Goal: Task Accomplishment & Management: Manage account settings

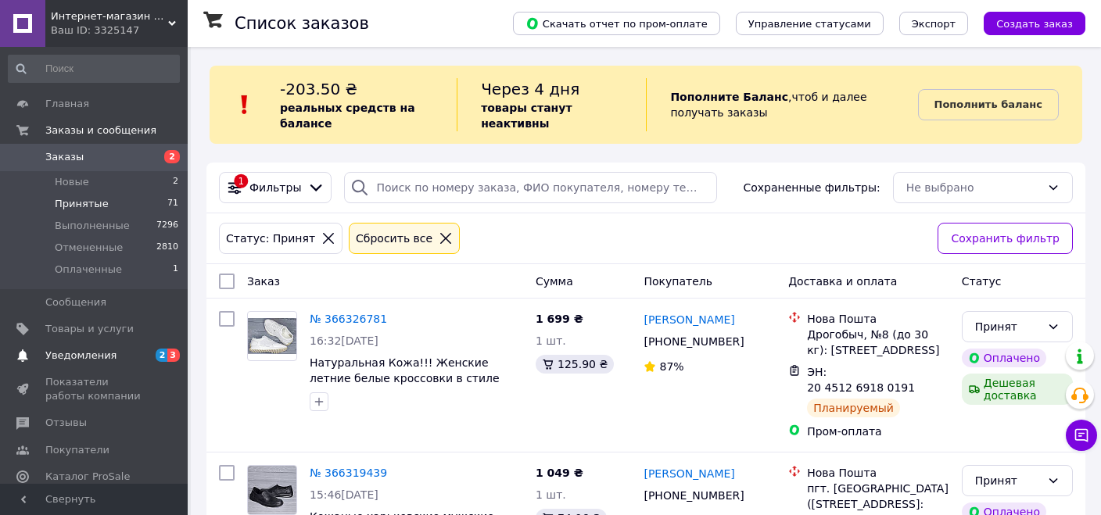
click at [88, 349] on span "Уведомления" at bounding box center [80, 356] width 71 height 14
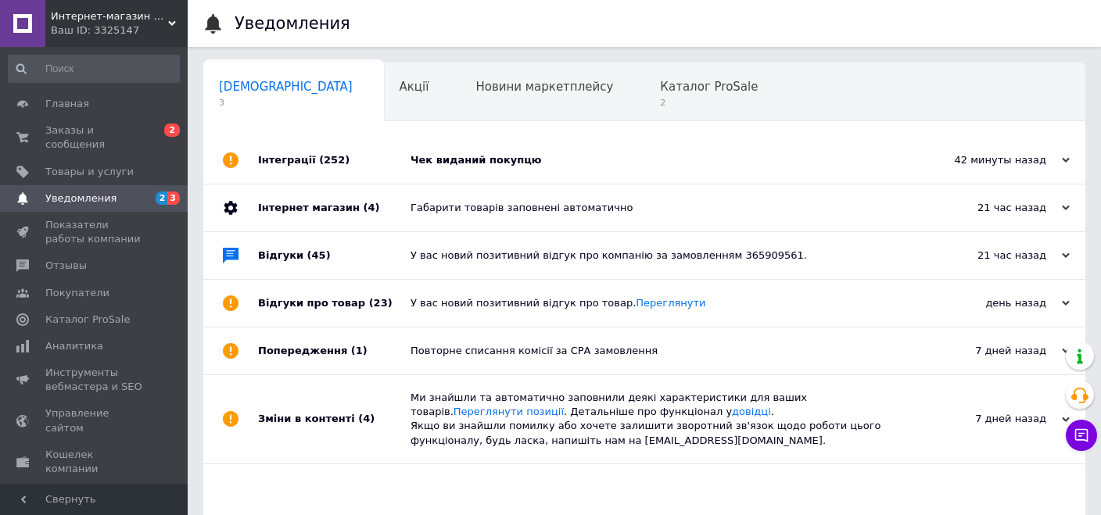
click at [506, 162] on div "Чек виданий покупцю" at bounding box center [661, 160] width 503 height 14
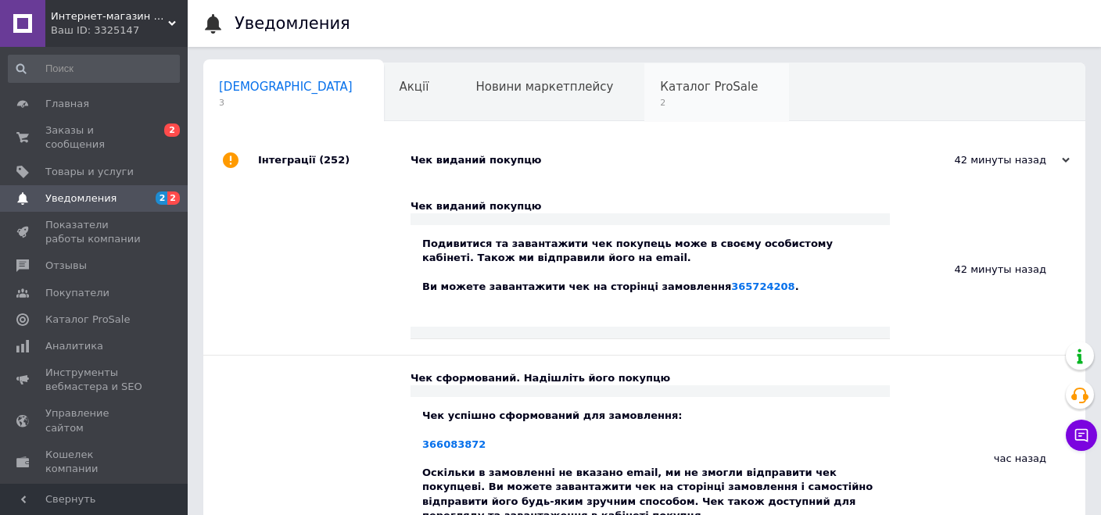
click at [660, 106] on span "2" at bounding box center [709, 103] width 98 height 12
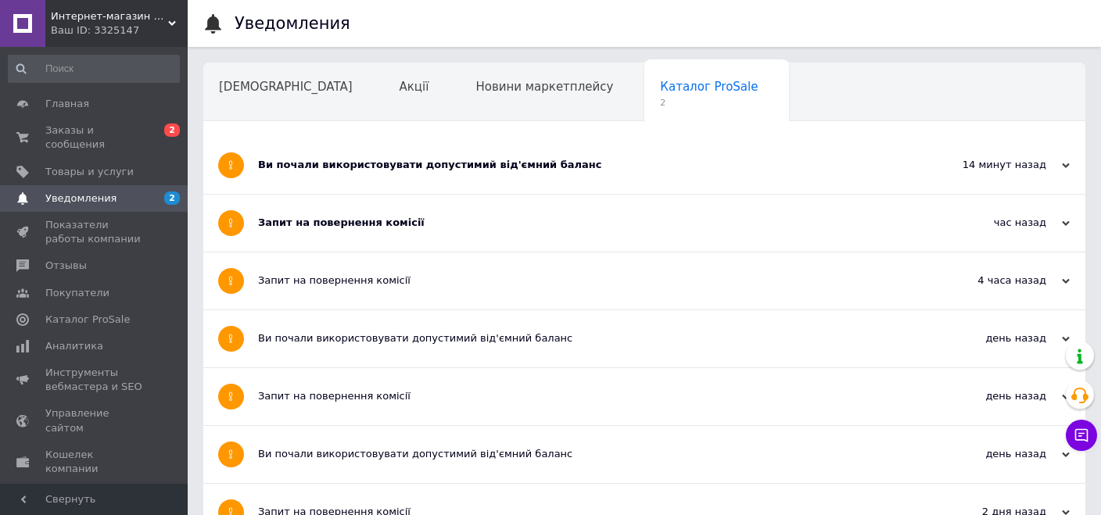
click at [354, 223] on div "Запит на повернення комісії" at bounding box center [585, 223] width 655 height 14
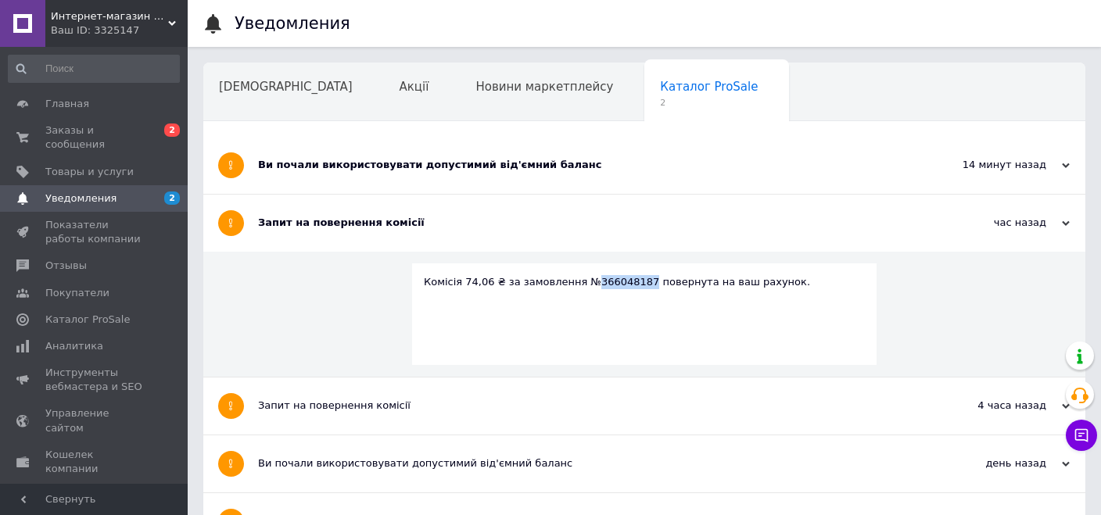
drag, startPoint x: 627, startPoint y: 282, endPoint x: 578, endPoint y: 285, distance: 49.3
click at [578, 285] on div "Комісія 74,06 ₴ за замовлення №366048187 повернута на ваш рахунок." at bounding box center [644, 282] width 441 height 14
copy div "366048187"
click at [104, 165] on span "Товары и услуги" at bounding box center [89, 172] width 88 height 14
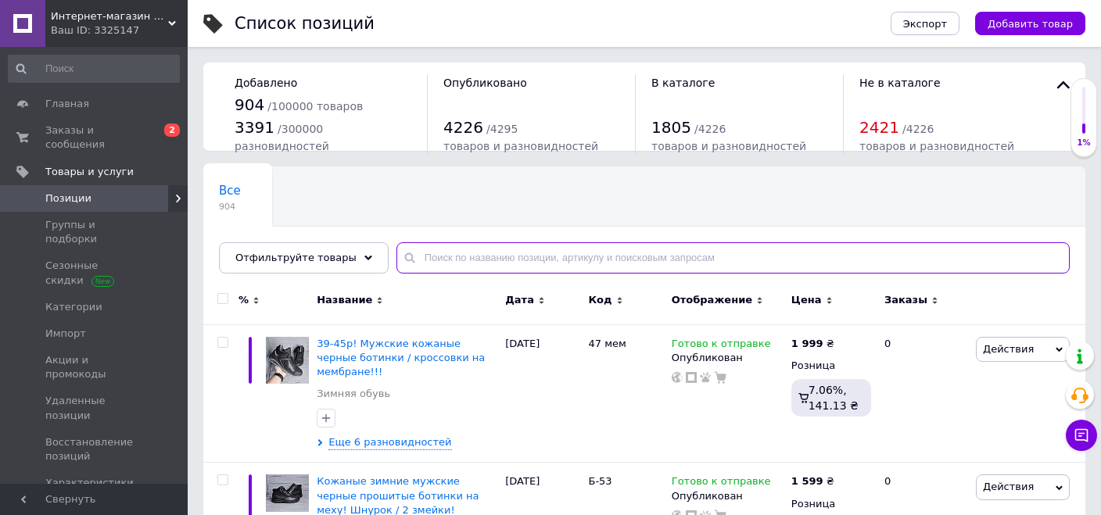
click at [431, 260] on input "text" at bounding box center [732, 257] width 673 height 31
paste input "366048187"
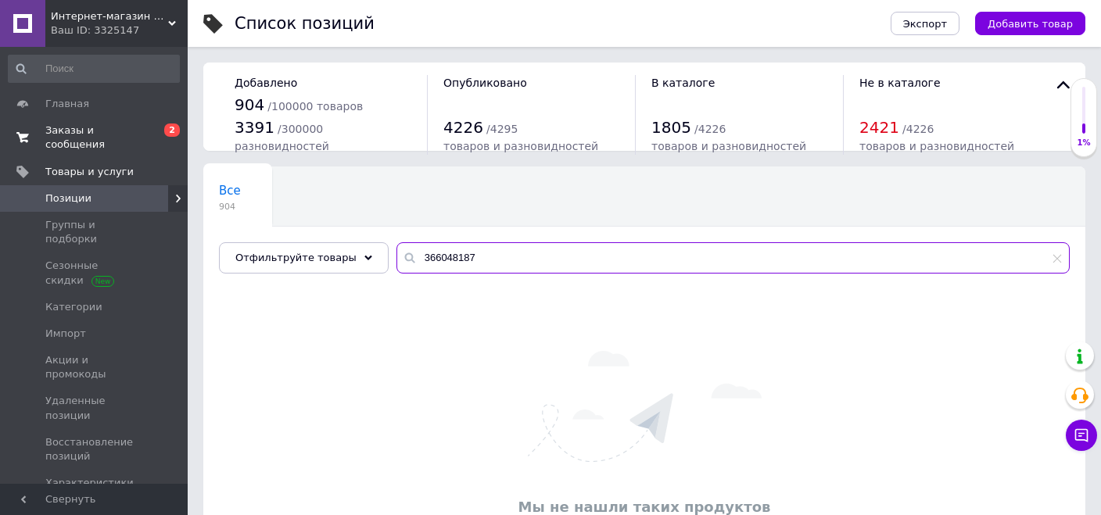
type input "366048187"
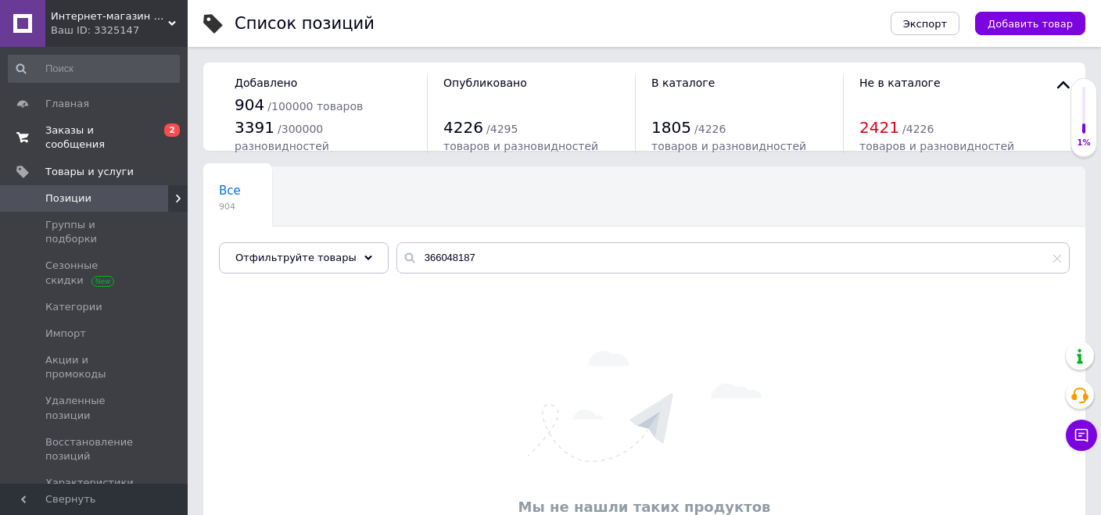
click at [79, 131] on span "Заказы и сообщения" at bounding box center [94, 138] width 99 height 28
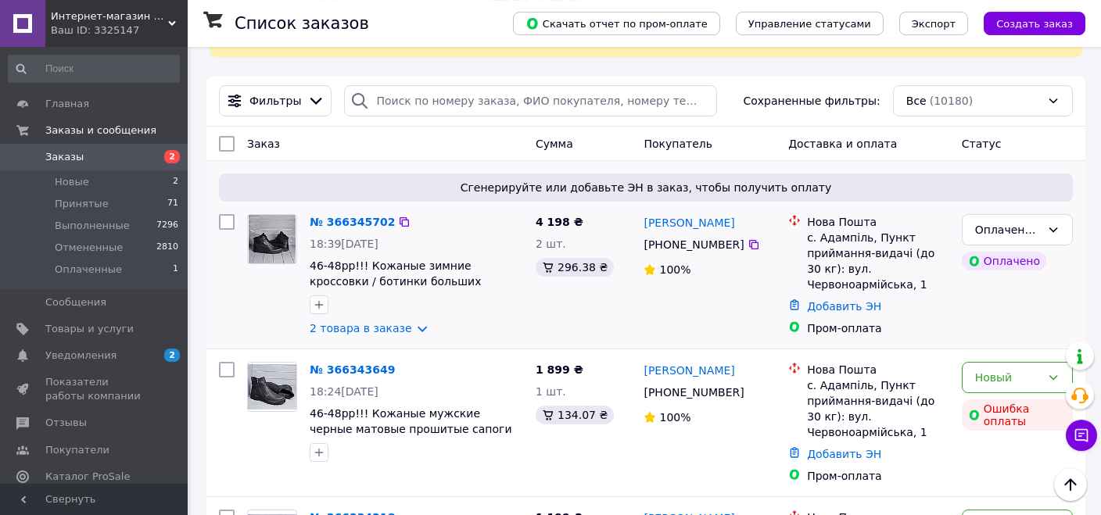
scroll to position [82, 0]
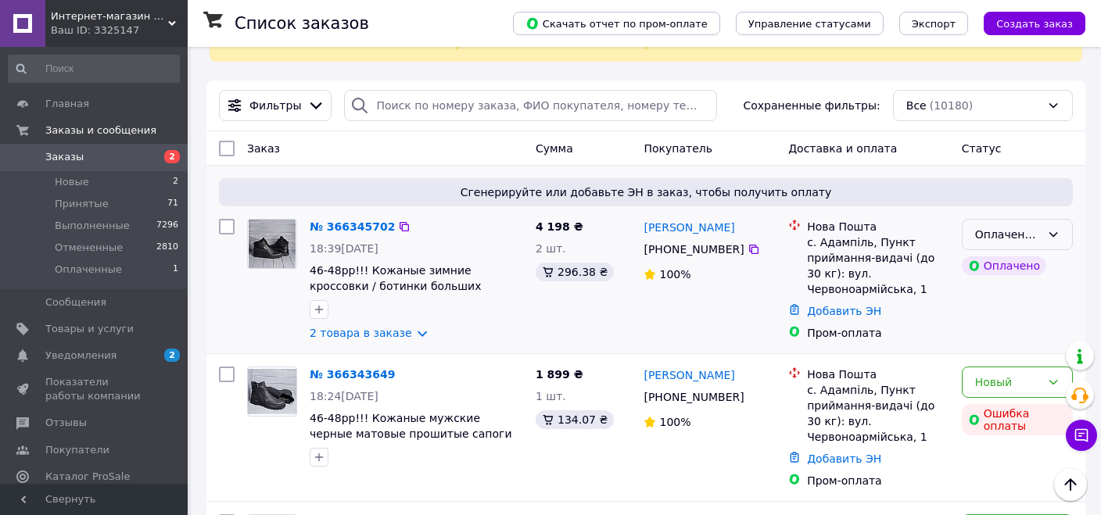
click at [1028, 237] on div "Оплаченный" at bounding box center [1008, 234] width 66 height 17
click at [1005, 263] on li "Принят" at bounding box center [1016, 266] width 109 height 28
click at [991, 385] on div "Новый" at bounding box center [1008, 382] width 66 height 17
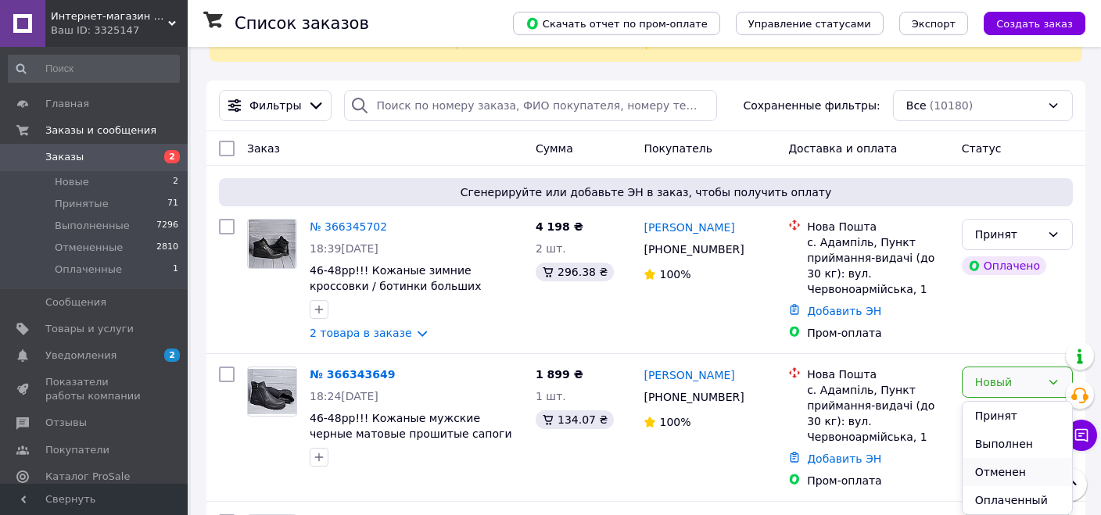
click at [1012, 472] on li "Отменен" at bounding box center [1016, 472] width 109 height 28
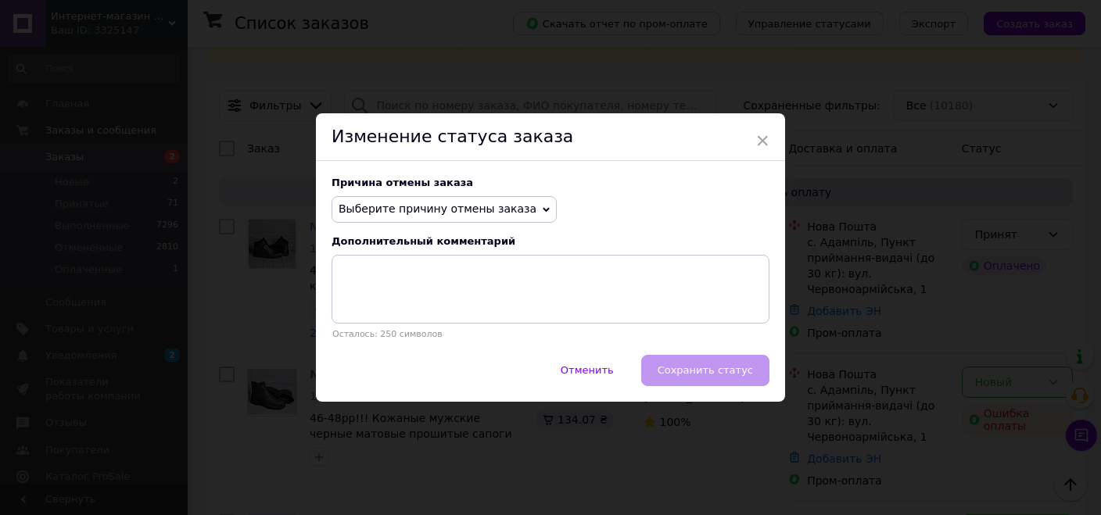
click at [457, 220] on span "Выберите причину отмены заказа" at bounding box center [443, 209] width 225 height 27
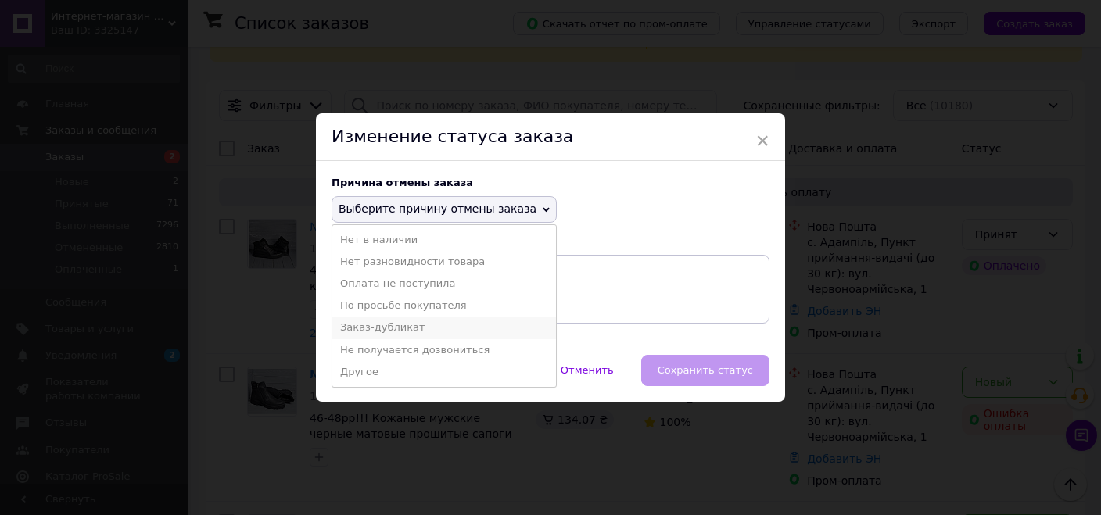
click at [403, 324] on li "Заказ-дубликат" at bounding box center [444, 328] width 224 height 22
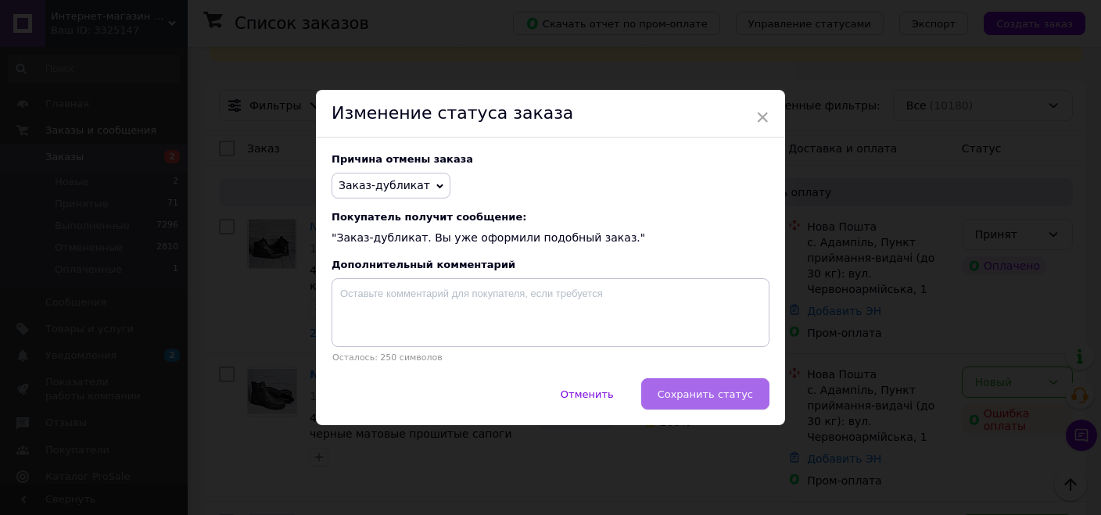
click at [740, 399] on span "Сохранить статус" at bounding box center [704, 395] width 95 height 12
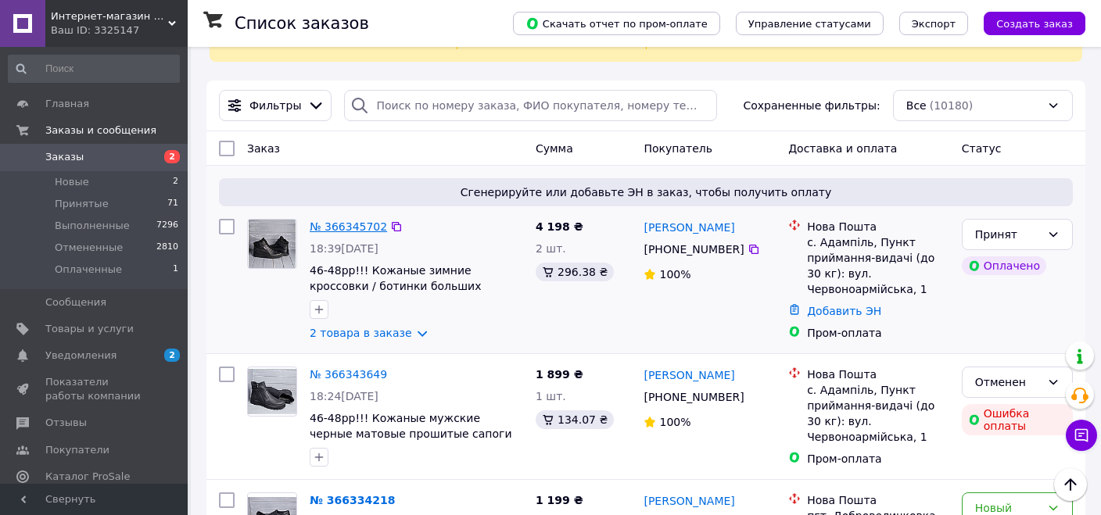
click at [351, 231] on link "№ 366345702" at bounding box center [348, 226] width 77 height 13
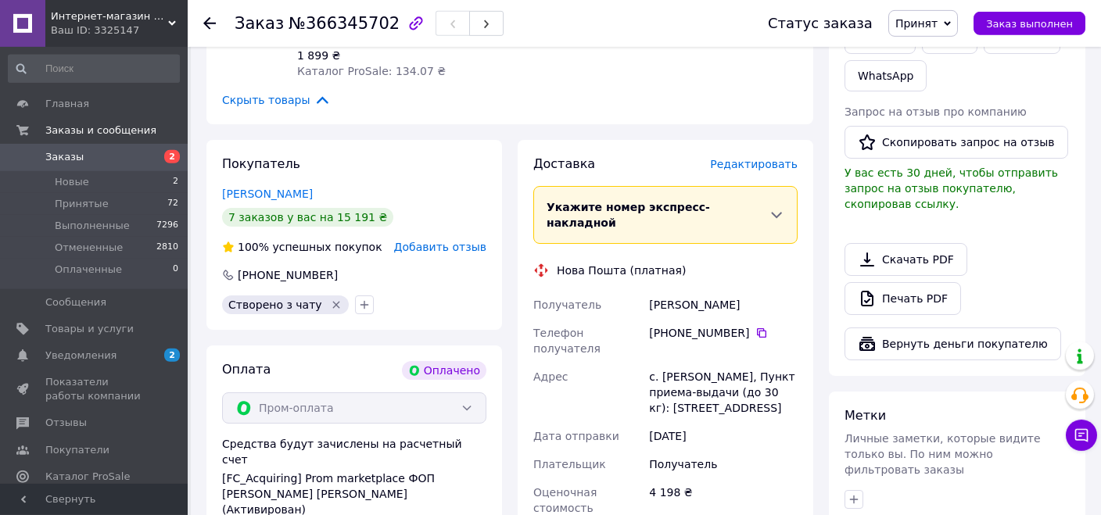
scroll to position [660, 0]
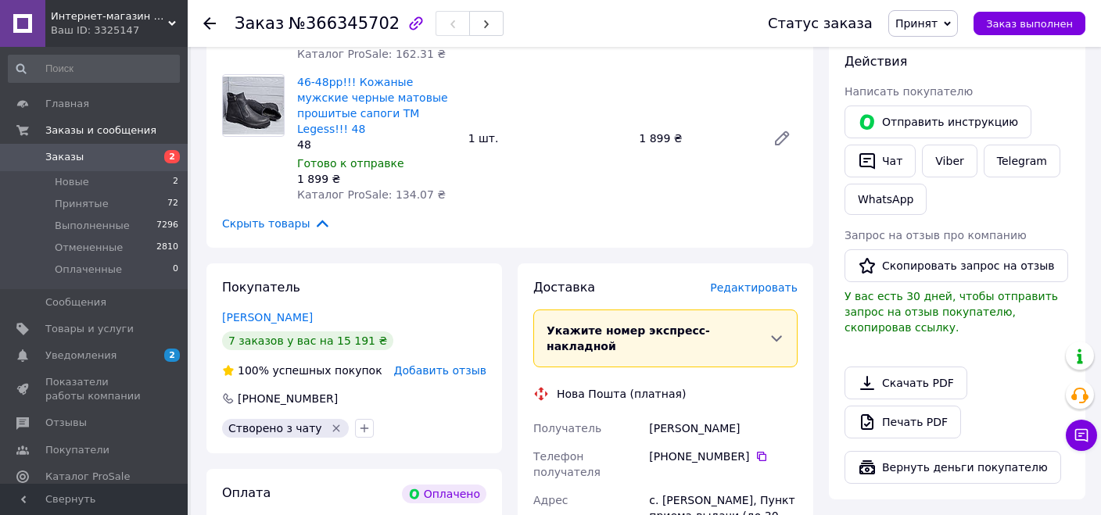
click at [775, 281] on span "Редактировать" at bounding box center [754, 287] width 88 height 13
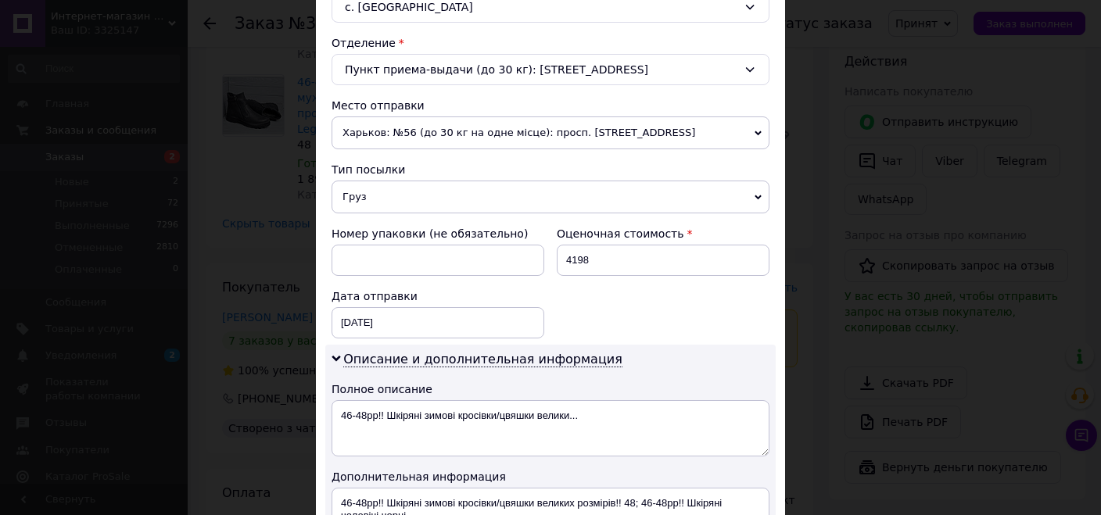
scroll to position [686, 0]
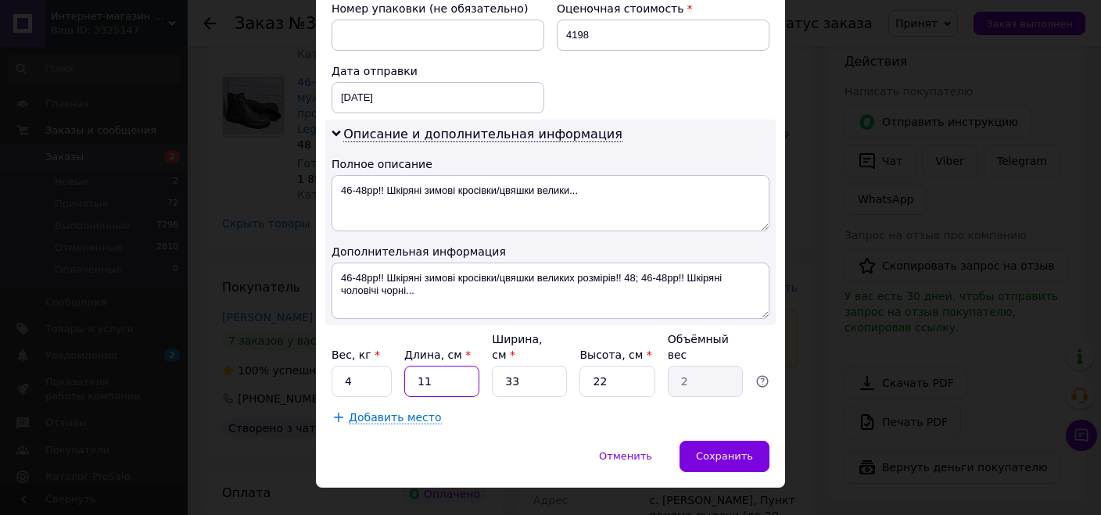
drag, startPoint x: 442, startPoint y: 360, endPoint x: 267, endPoint y: 364, distance: 175.9
click at [404, 366] on input "11" at bounding box center [441, 381] width 75 height 31
type input "2"
type input "0.36"
type input "22"
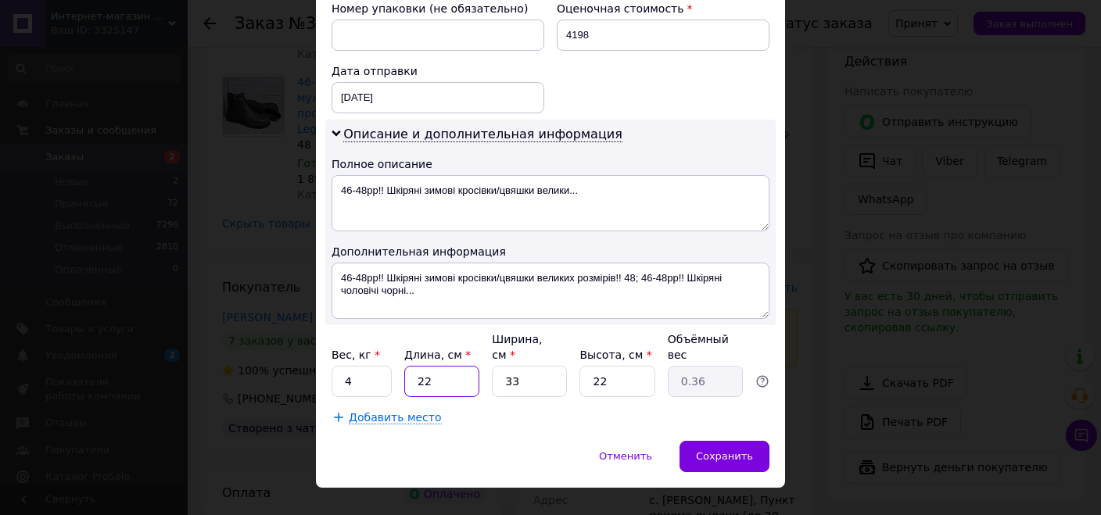
type input "3.99"
type input "22"
click at [740, 450] on span "Сохранить" at bounding box center [724, 456] width 57 height 12
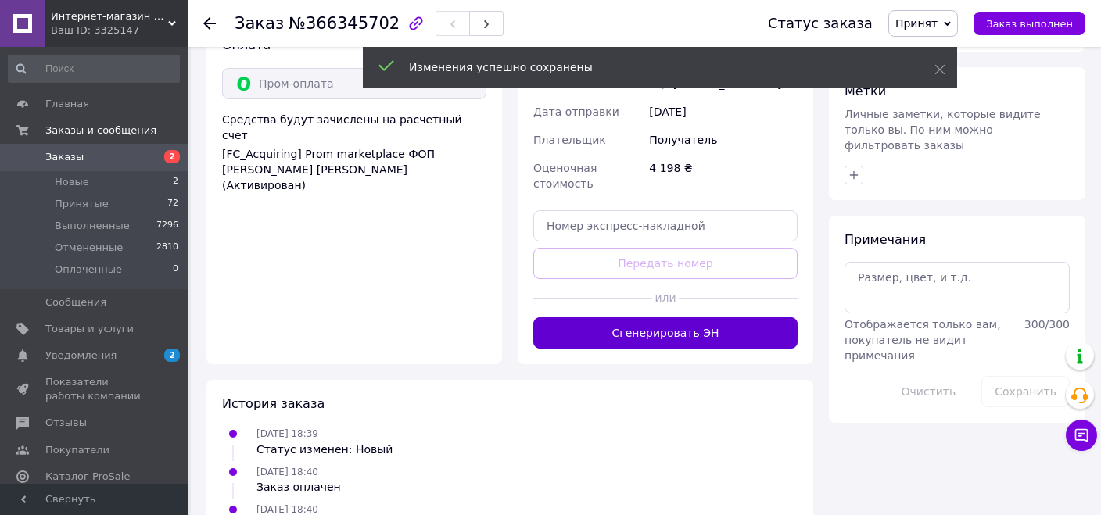
click at [680, 317] on button "Сгенерировать ЭН" at bounding box center [665, 332] width 264 height 31
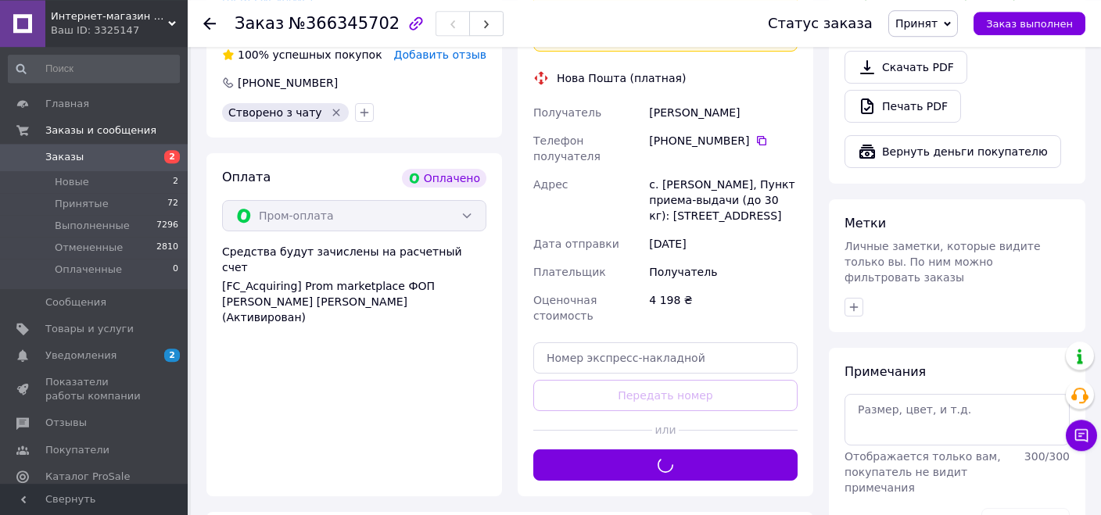
scroll to position [860, 0]
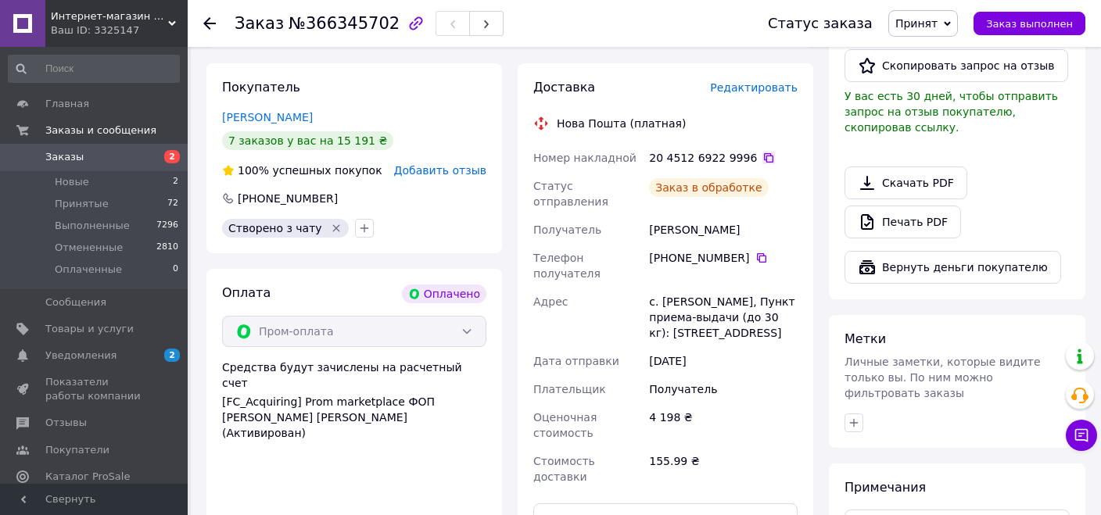
click at [762, 152] on icon at bounding box center [768, 158] width 13 height 13
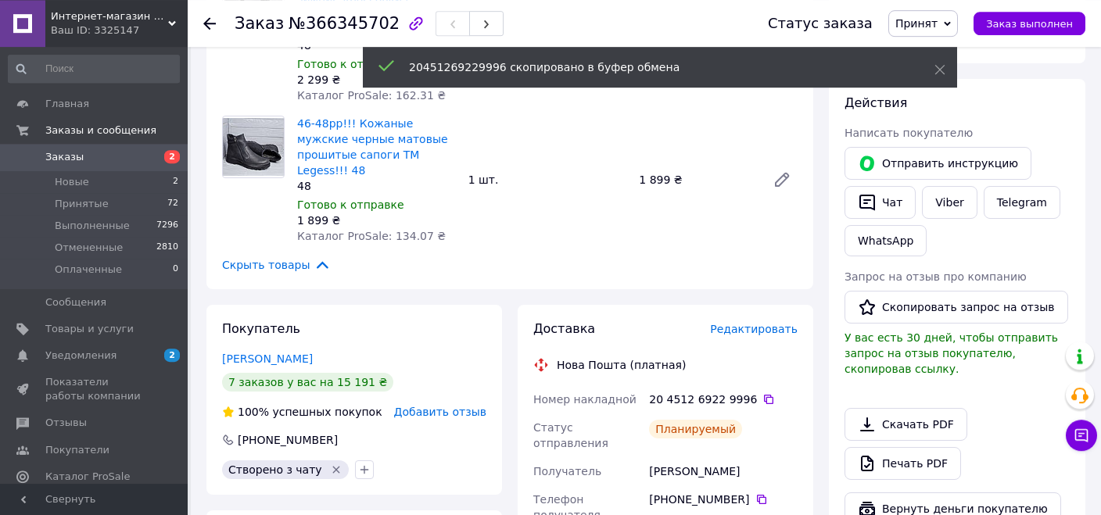
scroll to position [612, 0]
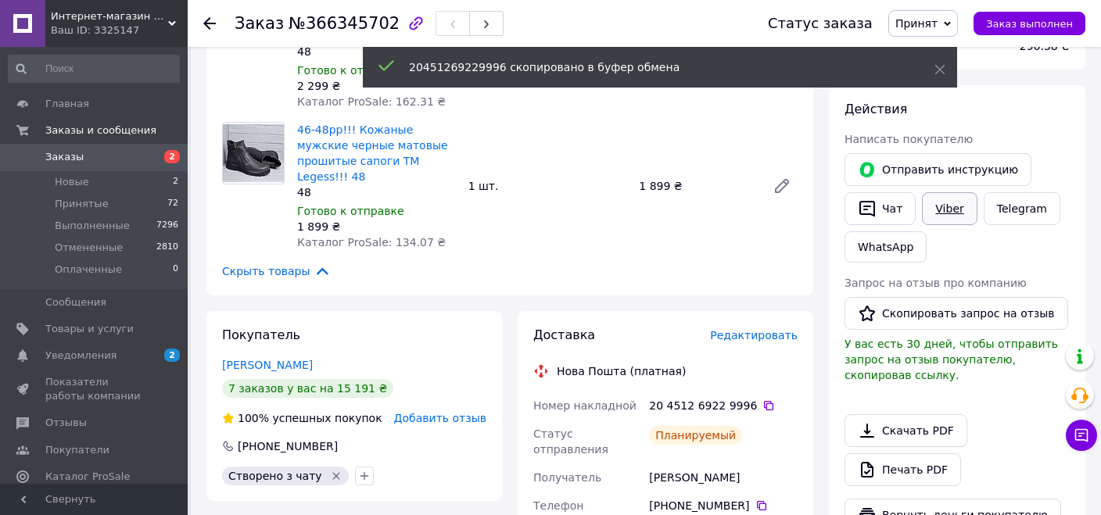
click at [933, 202] on link "Viber" at bounding box center [949, 208] width 55 height 33
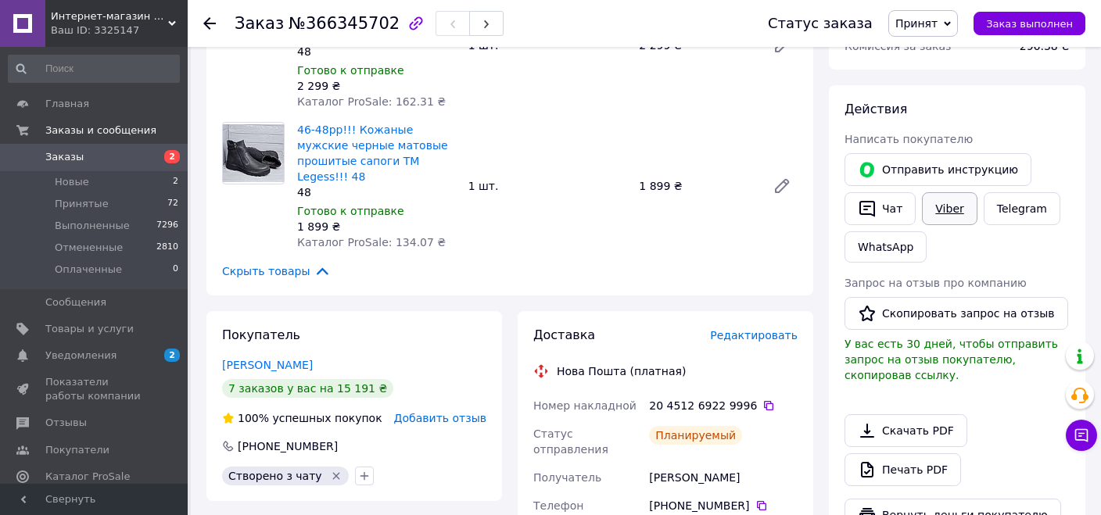
click at [962, 210] on link "Viber" at bounding box center [949, 208] width 55 height 33
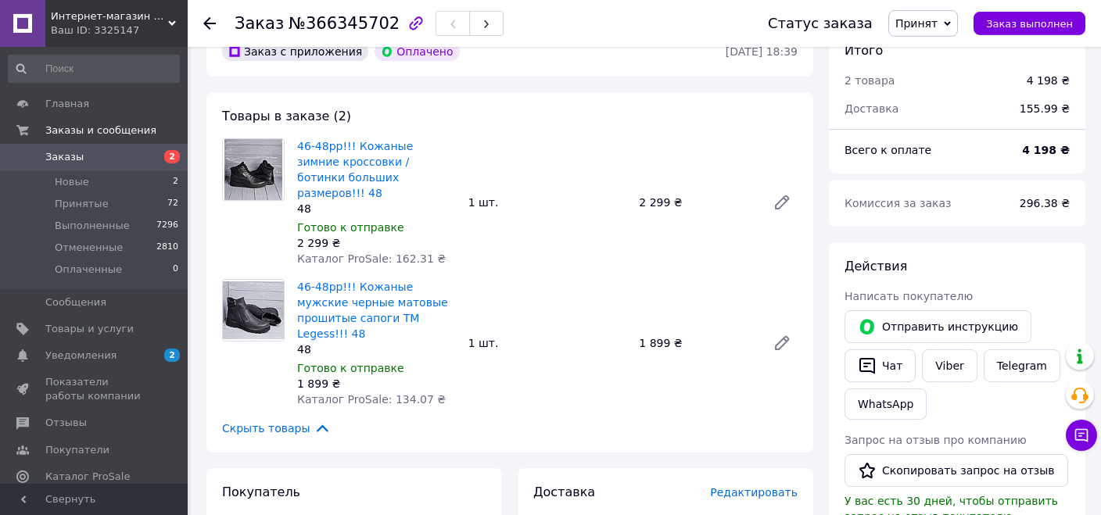
scroll to position [447, 0]
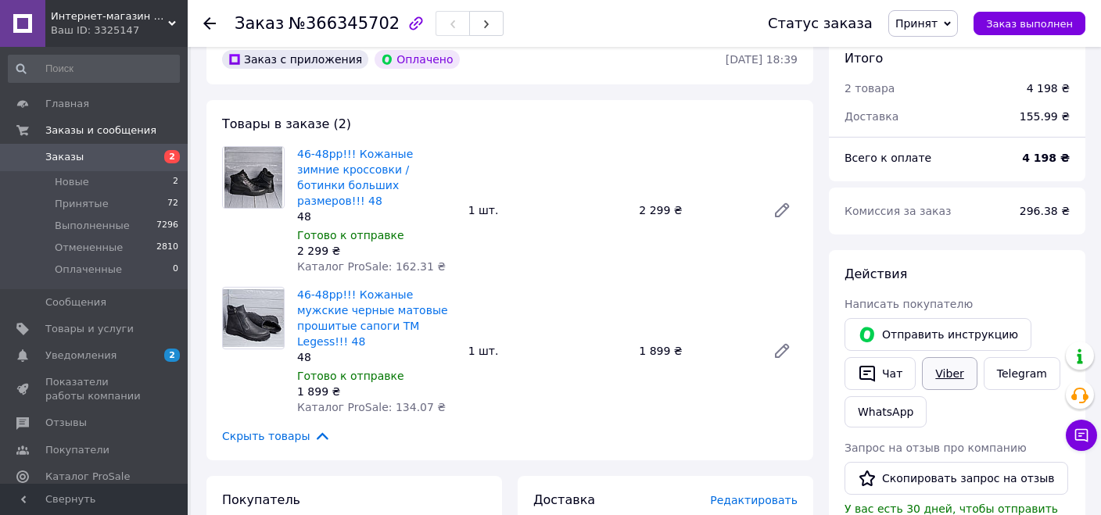
click at [942, 376] on link "Viber" at bounding box center [949, 373] width 55 height 33
click at [951, 367] on link "Viber" at bounding box center [949, 373] width 55 height 33
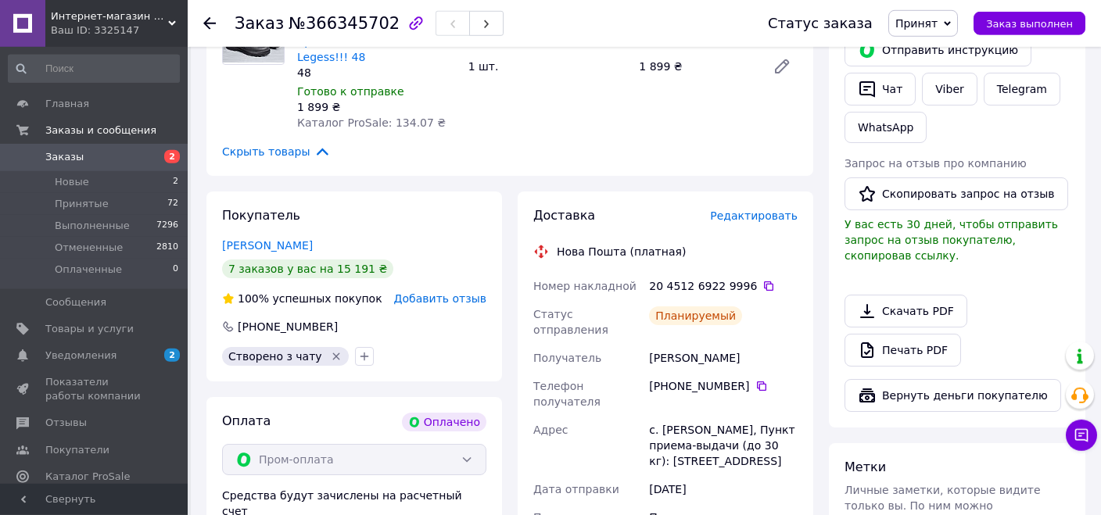
scroll to position [860, 0]
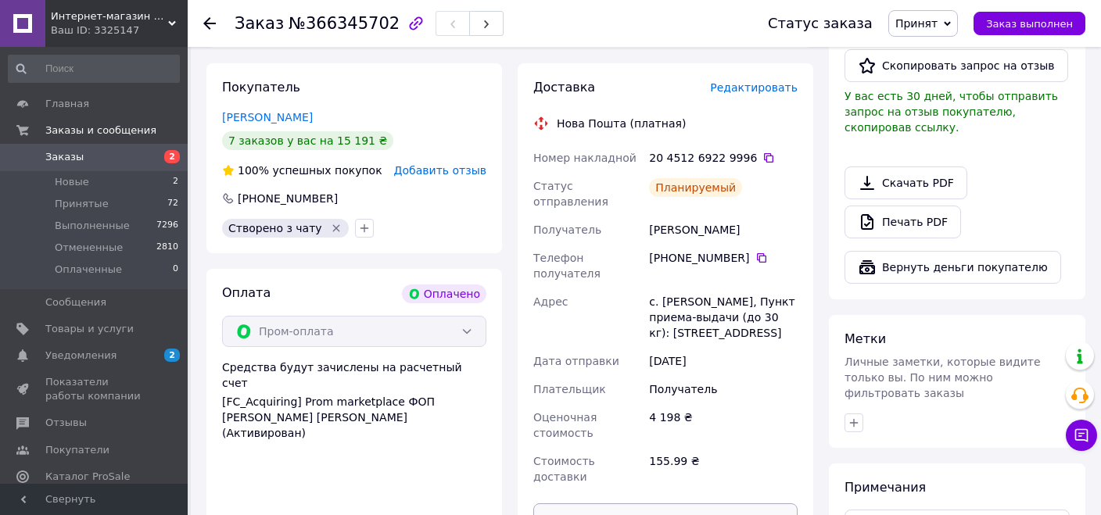
click at [690, 503] on button "Распечатать ЭН" at bounding box center [665, 518] width 264 height 31
click at [115, 335] on span "Товары и услуги" at bounding box center [89, 329] width 88 height 14
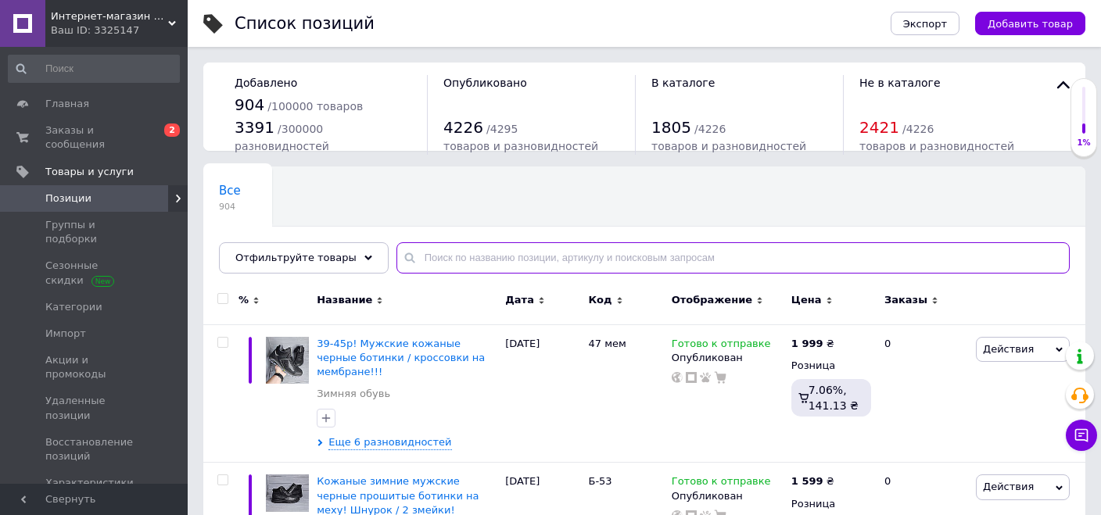
click at [439, 257] on input "text" at bounding box center [732, 257] width 673 height 31
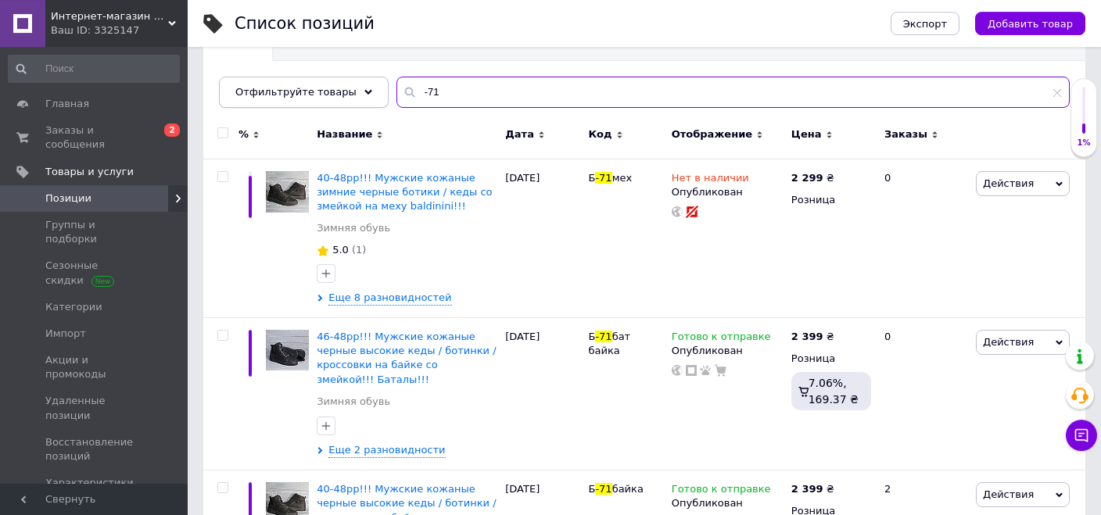
scroll to position [247, 0]
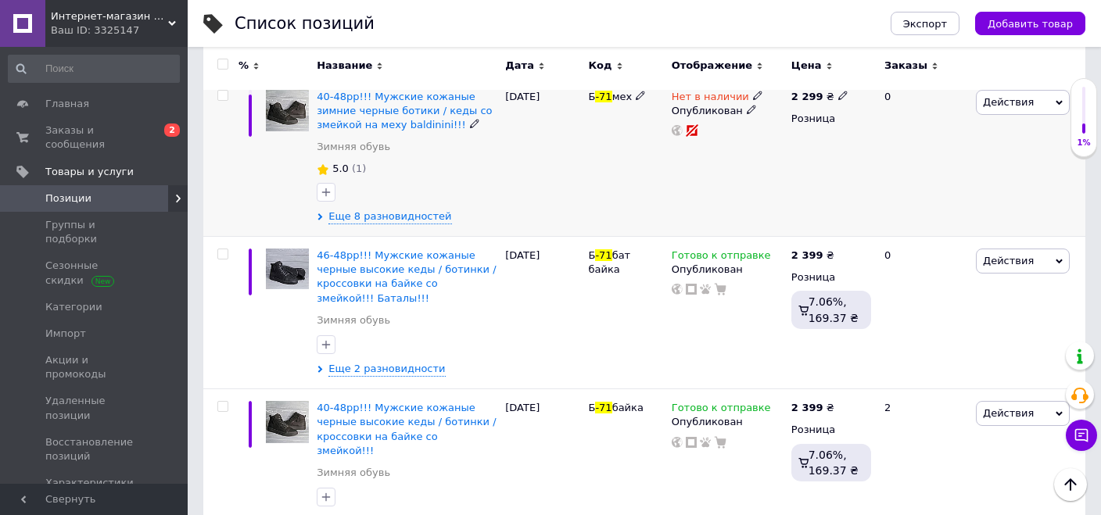
click at [753, 92] on use at bounding box center [757, 95] width 9 height 9
click at [803, 152] on li "Готово к отправке" at bounding box center [842, 152] width 149 height 22
click at [603, 218] on div "Б -71 мех" at bounding box center [625, 156] width 83 height 159
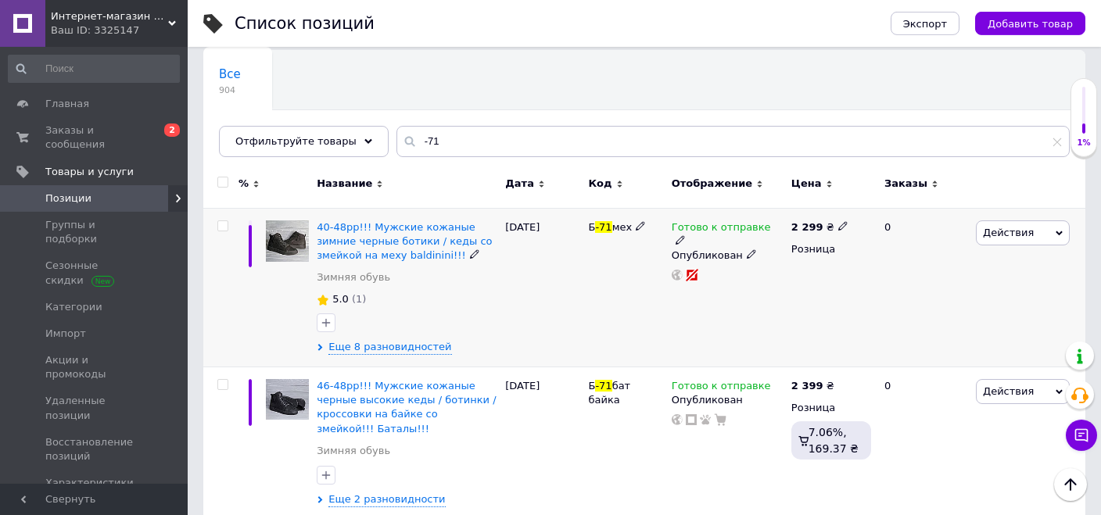
scroll to position [0, 0]
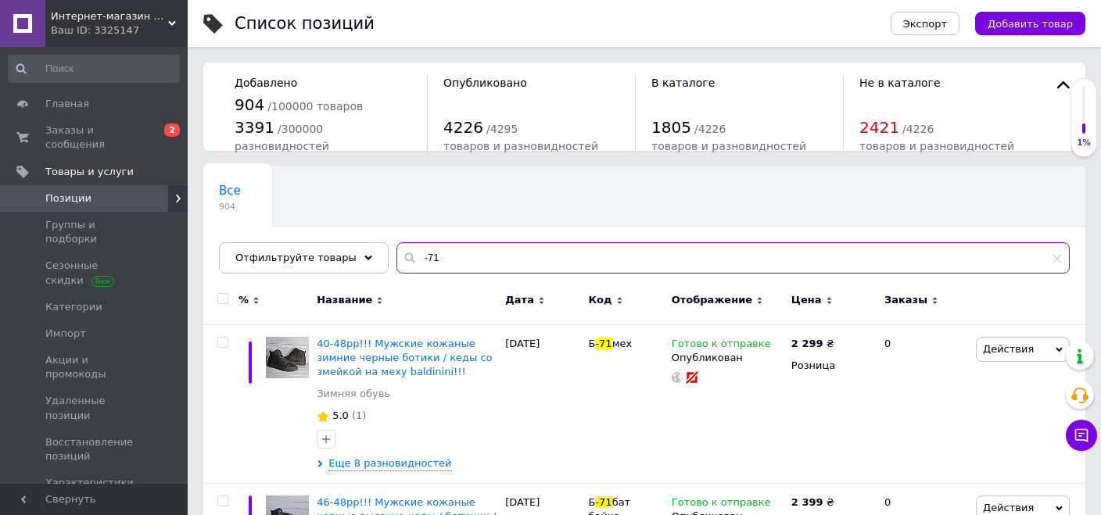
drag, startPoint x: 432, startPoint y: 255, endPoint x: 355, endPoint y: 239, distance: 78.2
click at [396, 242] on input "-71" at bounding box center [732, 257] width 673 height 31
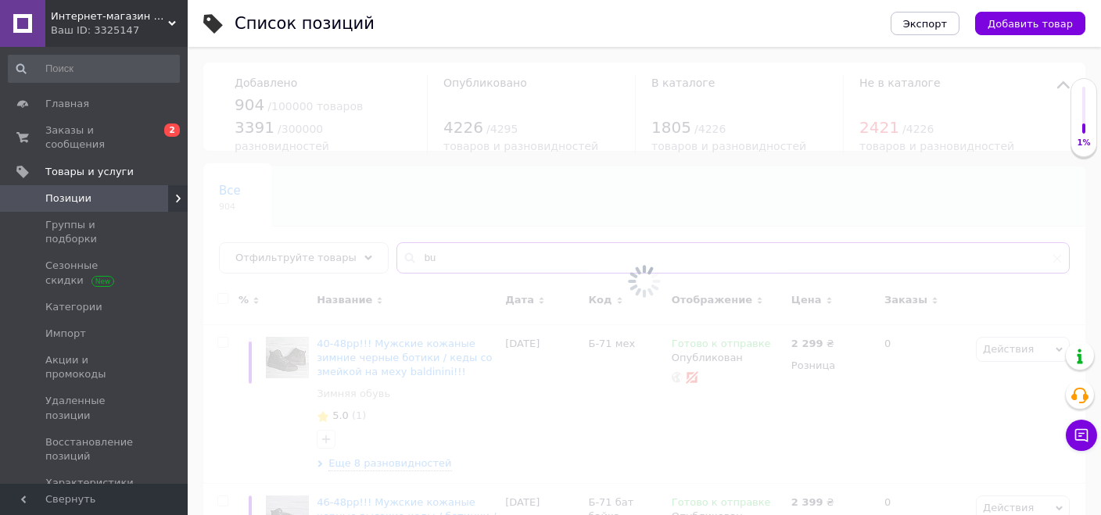
type input "b"
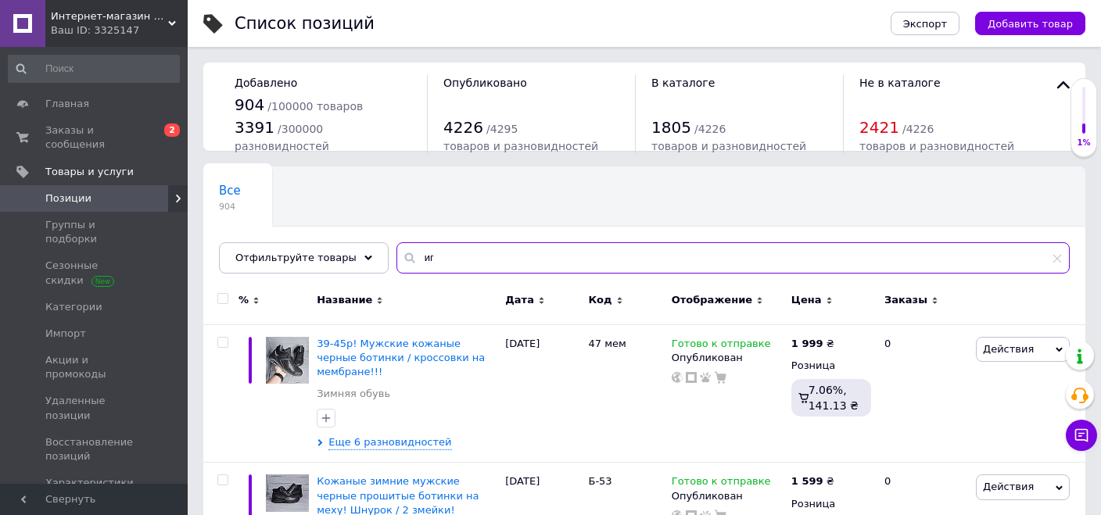
type input "иг"
